Goal: Task Accomplishment & Management: Manage account settings

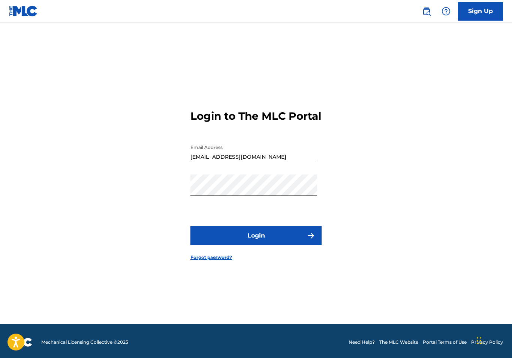
click at [266, 245] on button "Login" at bounding box center [256, 235] width 131 height 19
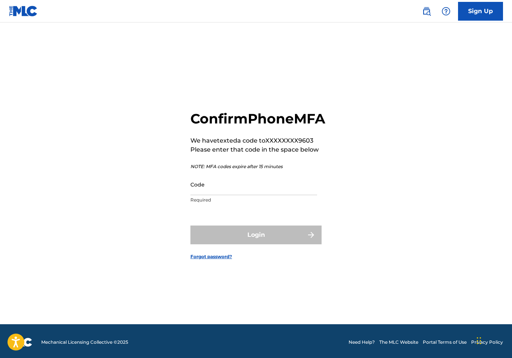
click at [210, 195] on input "Code" at bounding box center [254, 184] width 127 height 21
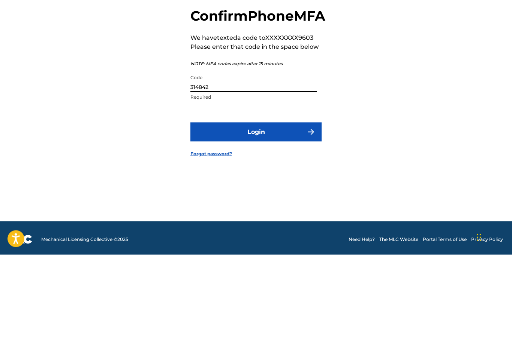
type input "314842"
click at [252, 226] on button "Login" at bounding box center [256, 235] width 131 height 19
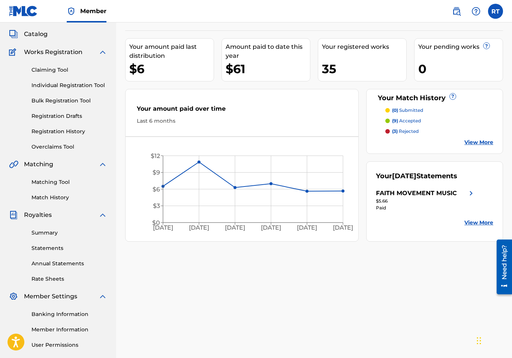
scroll to position [96, 0]
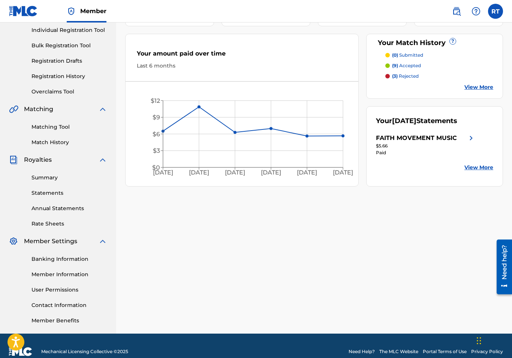
click at [49, 259] on link "Banking Information" at bounding box center [70, 259] width 76 height 8
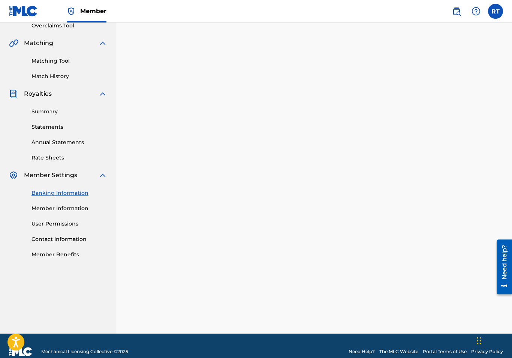
scroll to position [96, 0]
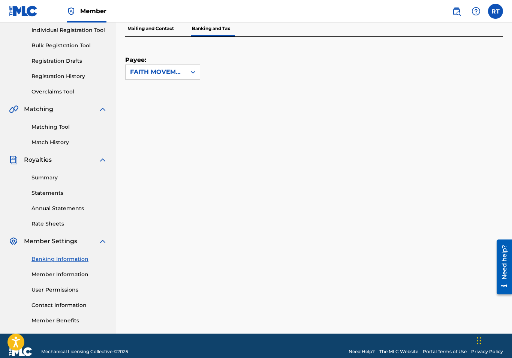
click at [309, 78] on div "Payee: FAITH MOVEMENT MUSIC" at bounding box center [305, 58] width 360 height 43
click at [59, 323] on link "Member Benefits" at bounding box center [70, 321] width 76 height 8
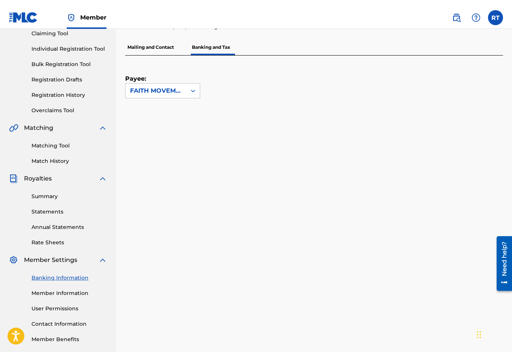
scroll to position [95, 0]
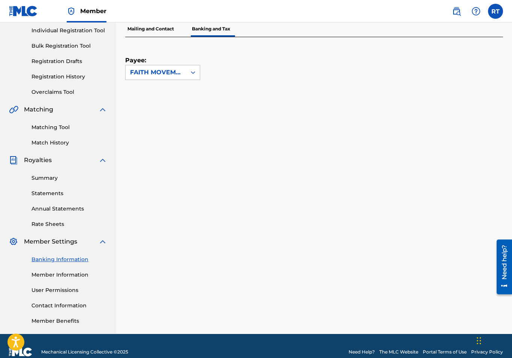
click at [498, 12] on label at bounding box center [495, 11] width 15 height 15
click at [496, 11] on input "RT [PERSON_NAME] Tribune [EMAIL_ADDRESS][DOMAIN_NAME] Notification Preferences …" at bounding box center [496, 11] width 0 height 0
click at [421, 109] on p "Log out" at bounding box center [423, 106] width 18 height 7
click at [496, 11] on input "RT [PERSON_NAME] Tribune [EMAIL_ADDRESS][DOMAIN_NAME] Notification Preferences …" at bounding box center [496, 11] width 0 height 0
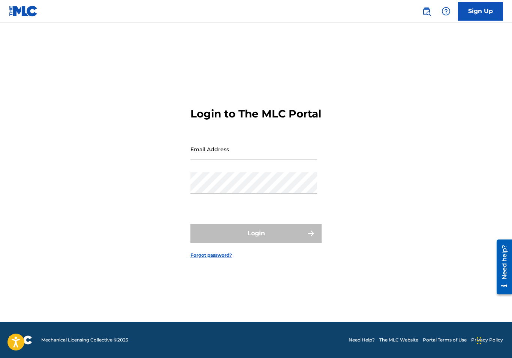
scroll to position [21, 0]
